Goal: Task Accomplishment & Management: Manage account settings

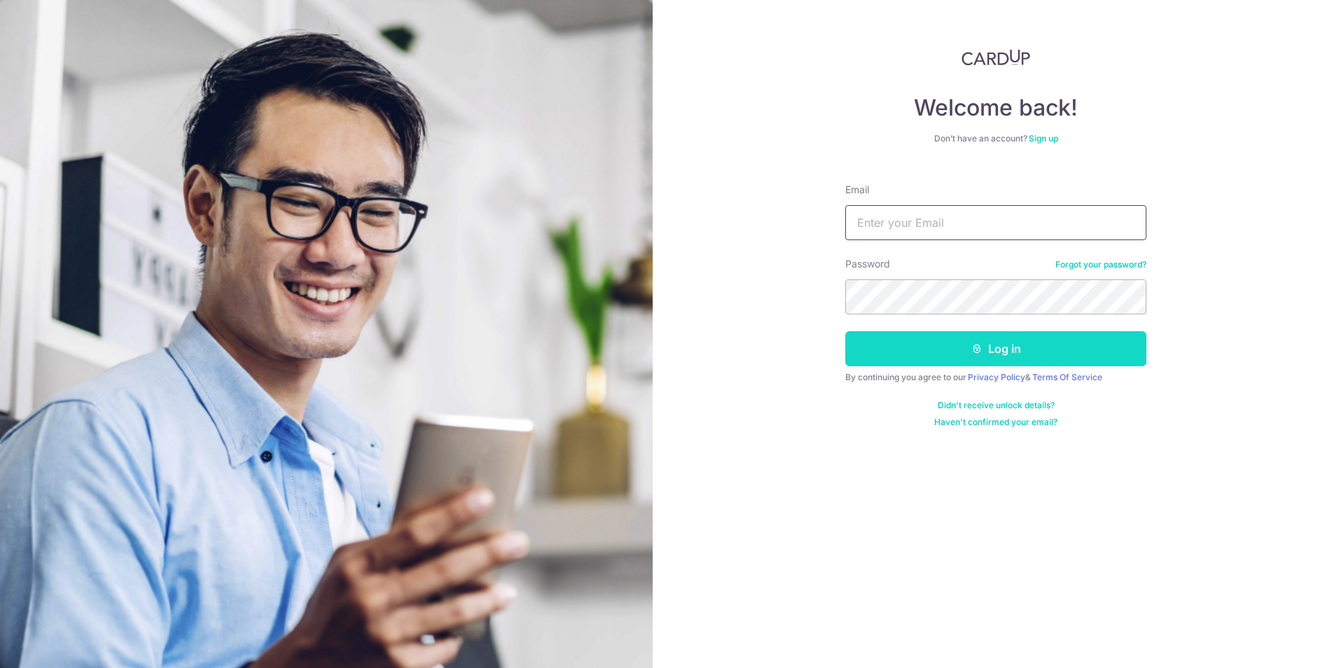
type input "[PERSON_NAME][EMAIL_ADDRESS][DOMAIN_NAME]"
click at [979, 352] on icon "submit" at bounding box center [976, 348] width 11 height 11
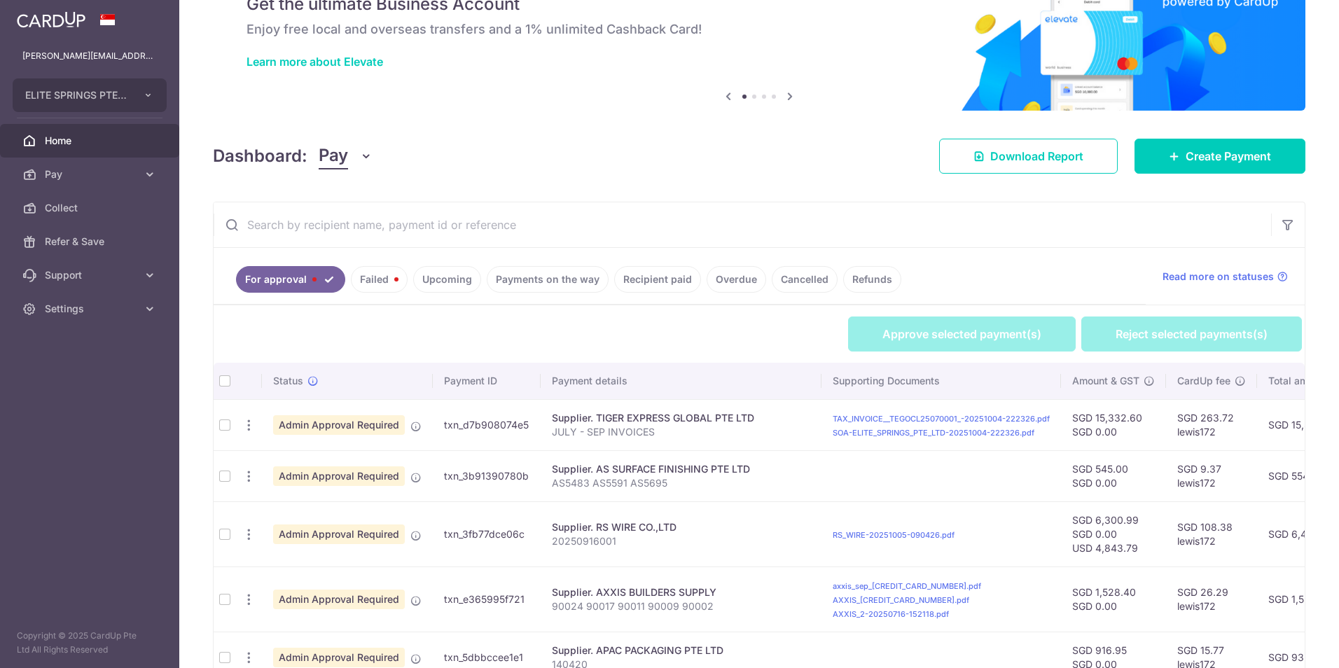
scroll to position [461, 0]
